Goal: Transaction & Acquisition: Purchase product/service

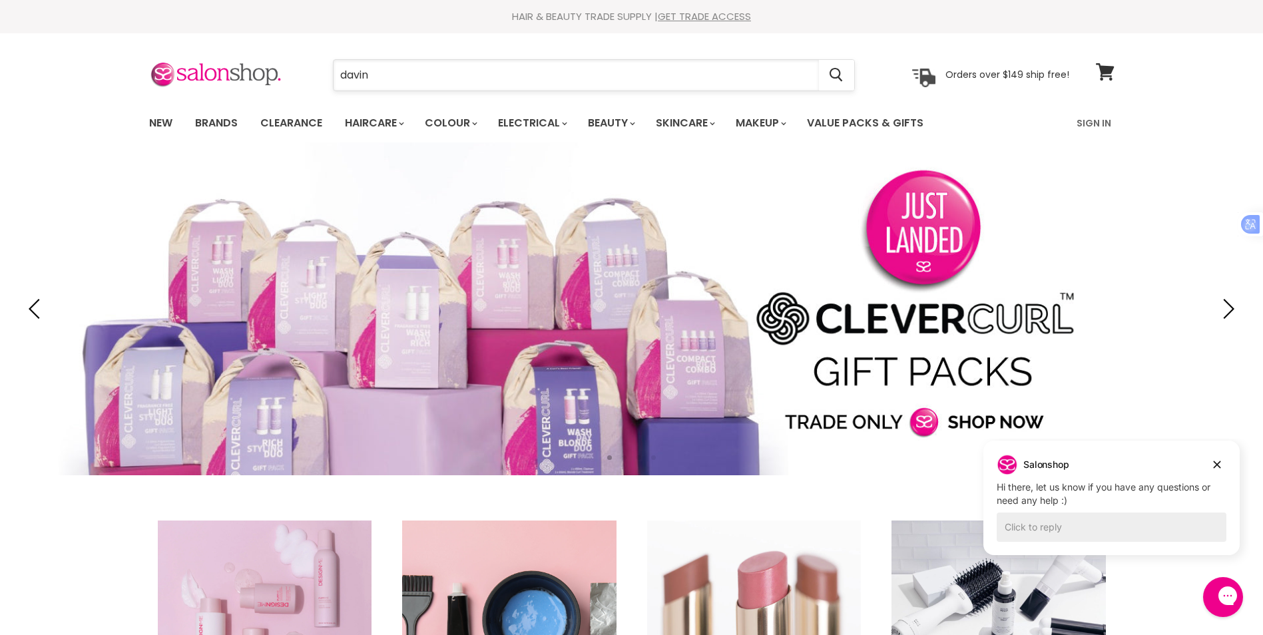
click at [397, 69] on input "davin" at bounding box center [577, 75] width 486 height 31
type input "[PERSON_NAME]"
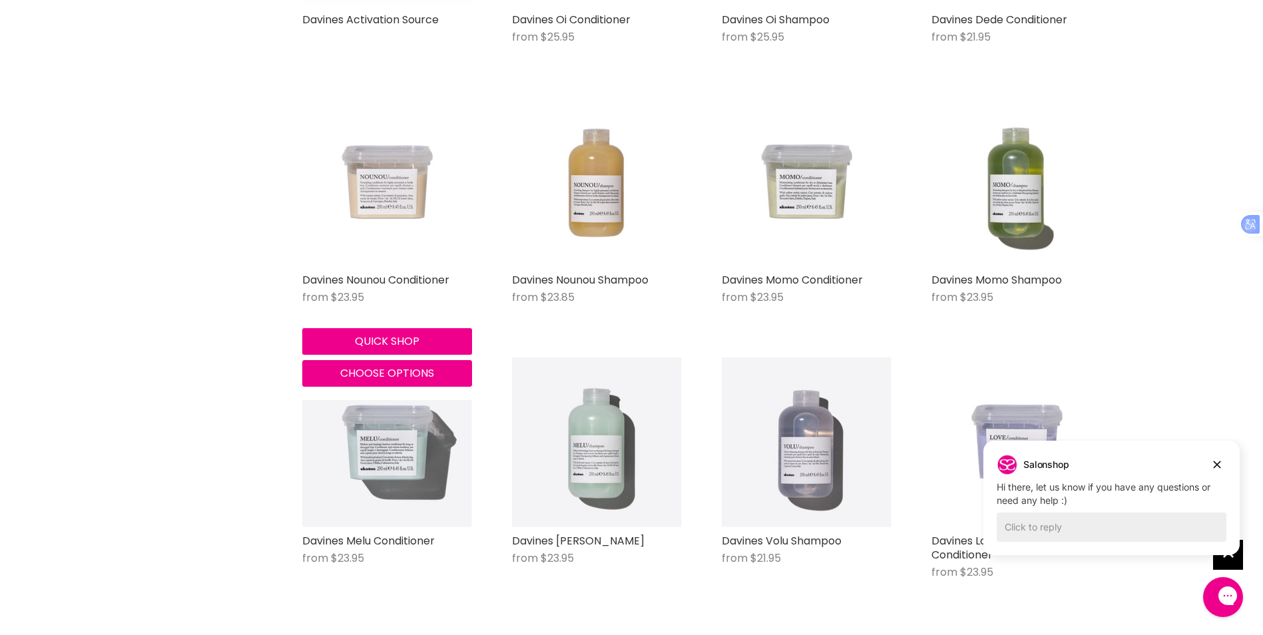
click at [368, 192] on img "Main content" at bounding box center [387, 182] width 170 height 170
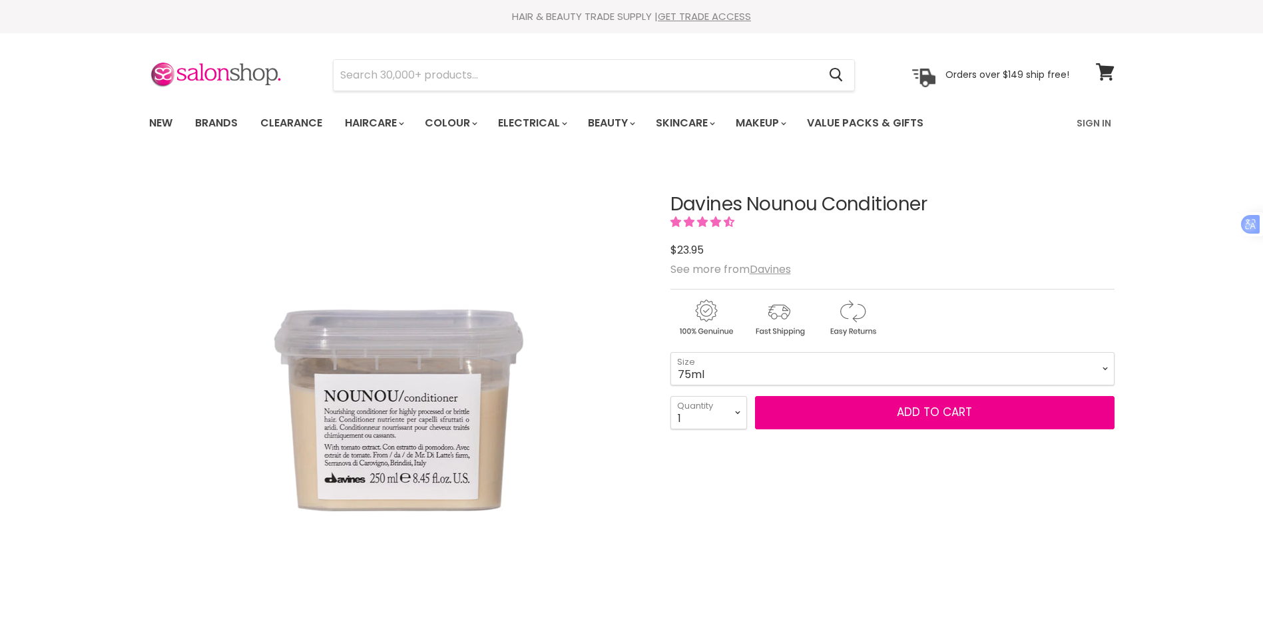
click at [1079, 370] on select "75ml 250ml 1 Litre" at bounding box center [893, 368] width 444 height 33
click at [671, 352] on select "75ml 250ml 1 Litre" at bounding box center [893, 368] width 444 height 33
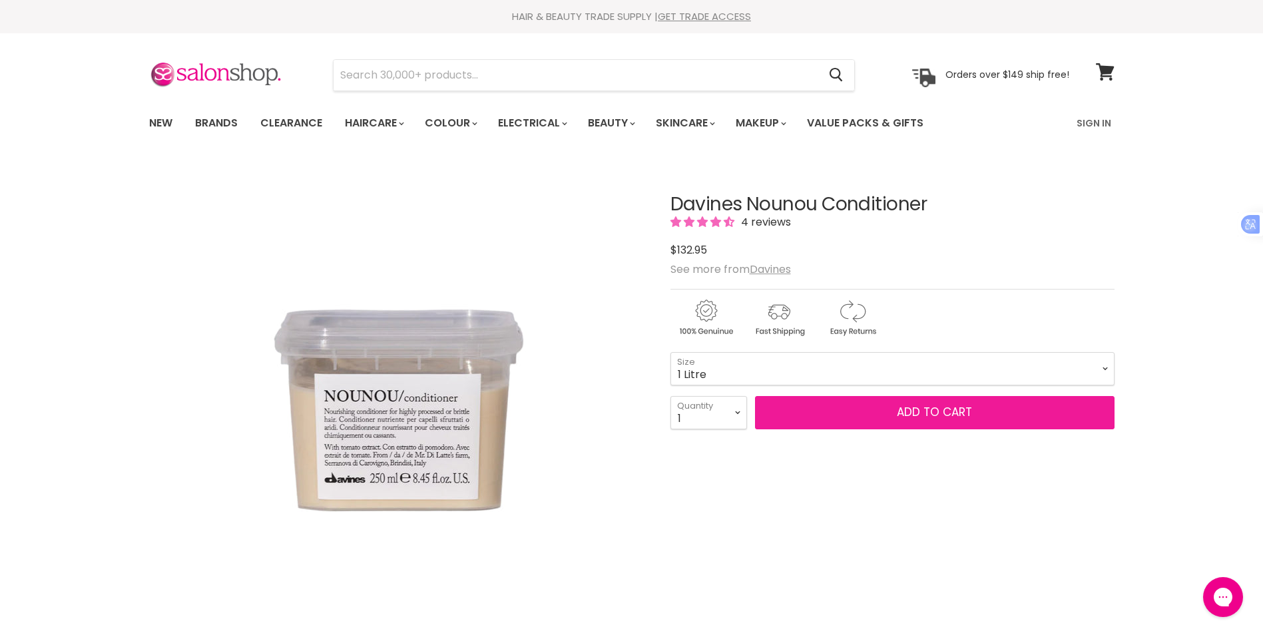
click at [936, 411] on button "Add to cart" at bounding box center [935, 412] width 360 height 33
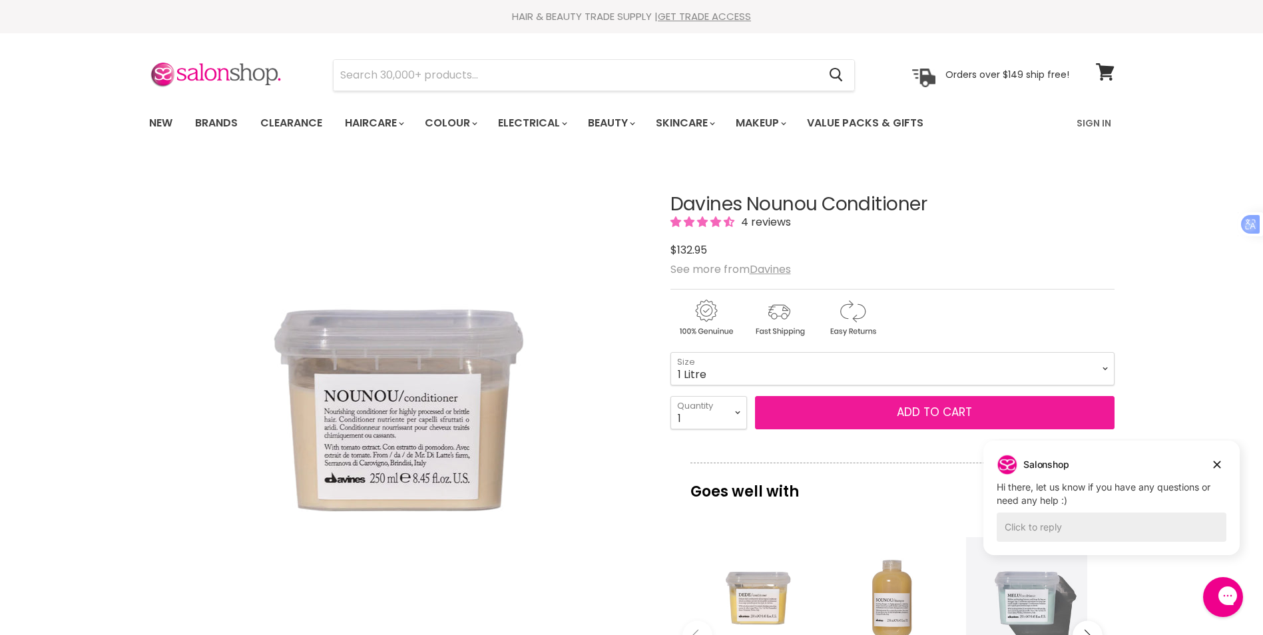
click at [922, 410] on button "Add to cart" at bounding box center [935, 412] width 360 height 33
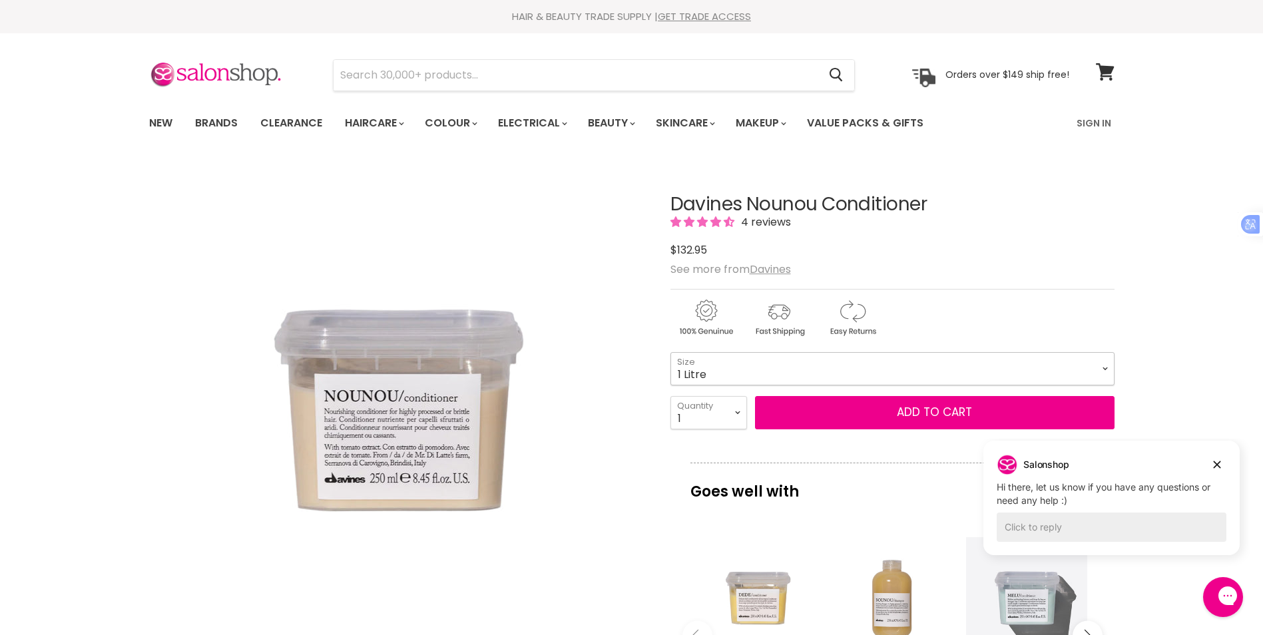
drag, startPoint x: 1057, startPoint y: 374, endPoint x: 1024, endPoint y: 376, distance: 33.4
click at [1057, 374] on select "75ml 250ml 1 Litre" at bounding box center [893, 368] width 444 height 33
click at [671, 352] on select "75ml 250ml 1 Litre" at bounding box center [893, 368] width 444 height 33
select select "250ml"
